Goal: Transaction & Acquisition: Purchase product/service

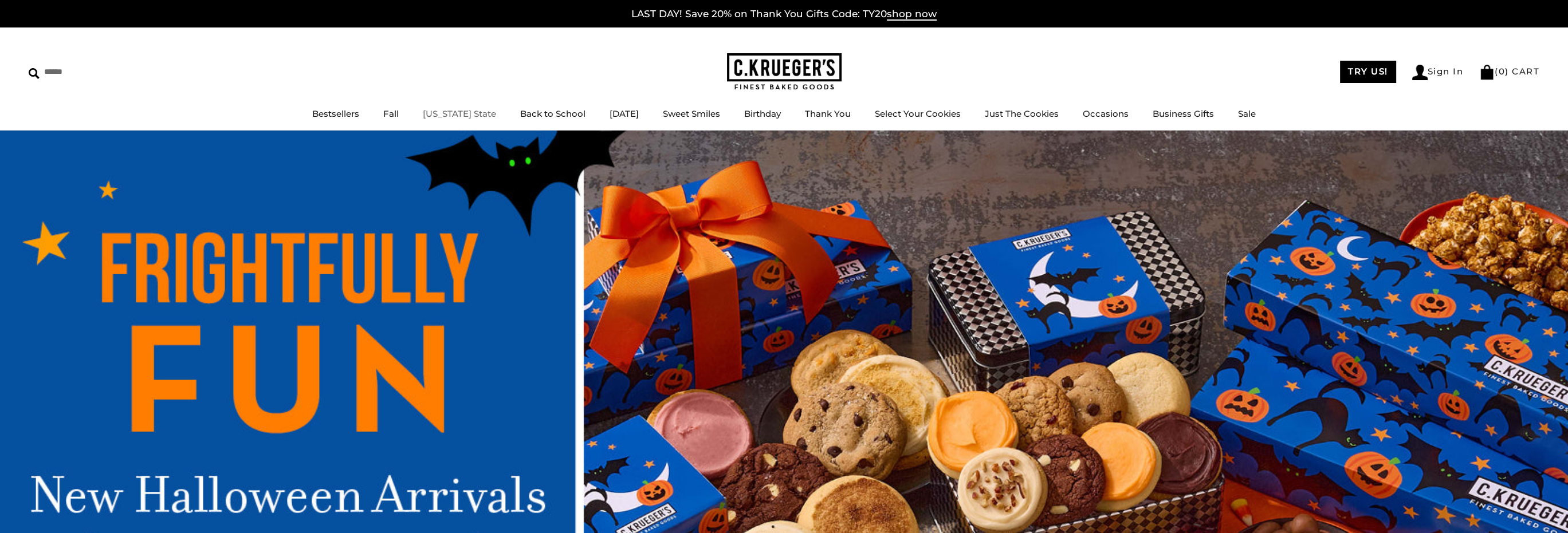
click at [433, 110] on link "[US_STATE] State" at bounding box center [460, 114] width 73 height 11
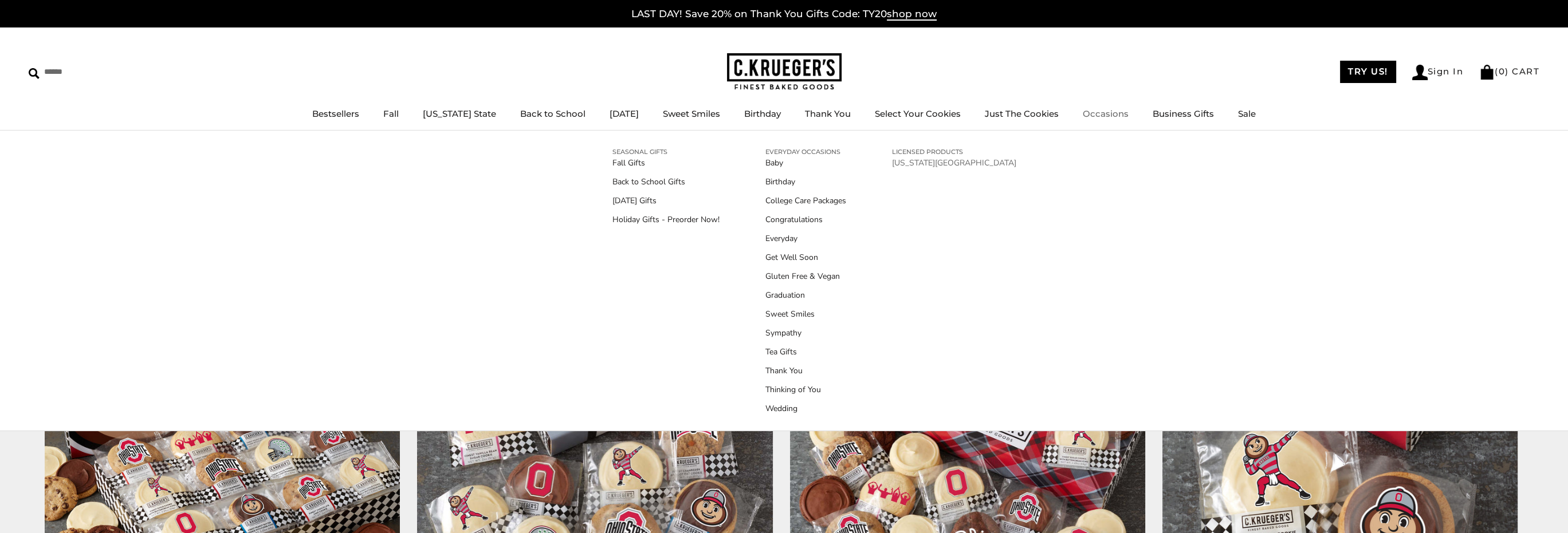
click at [909, 162] on link "[US_STATE][GEOGRAPHIC_DATA]" at bounding box center [954, 163] width 124 height 12
